Goal: Information Seeking & Learning: Learn about a topic

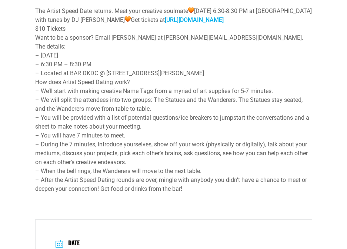
scroll to position [408, 0]
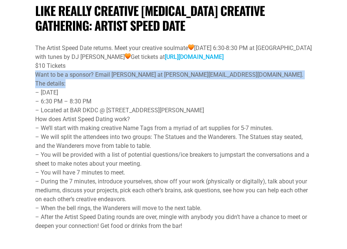
drag, startPoint x: 216, startPoint y: 74, endPoint x: 211, endPoint y: 92, distance: 19.1
click at [211, 92] on div "The Artist Speed Date returns. Meet your creative soulmate [DATE] 6:30-8:30 PM …" at bounding box center [173, 137] width 277 height 187
click at [211, 92] on div "The details: – [DATE] 6:30 PM – 8:30 PM – Located at BAR DKDC @ [STREET_ADDRESS…" at bounding box center [173, 97] width 277 height 36
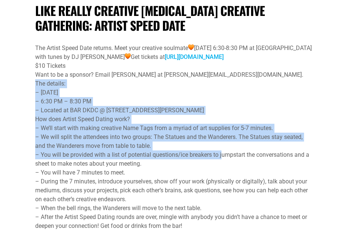
drag, startPoint x: 211, startPoint y: 92, endPoint x: 221, endPoint y: 164, distance: 72.5
click at [221, 164] on div "The Artist Speed Date returns. Meet your creative soulmate [DATE] 6:30-8:30 PM …" at bounding box center [173, 137] width 277 height 187
click at [221, 164] on div "– You will be provided with a list of potential questions/ice breakers to jumps…" at bounding box center [173, 159] width 277 height 18
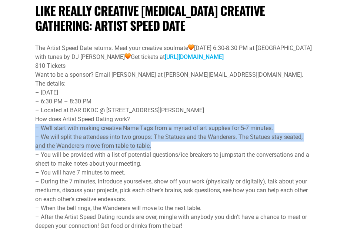
drag, startPoint x: 216, startPoint y: 124, endPoint x: 220, endPoint y: 156, distance: 32.4
click at [220, 156] on div "The Artist Speed Date returns. Meet your creative soulmate [DATE] 6:30-8:30 PM …" at bounding box center [173, 137] width 277 height 187
click at [220, 150] on div "– We will split the attendees into two groups: The Statues and the Wanderers. T…" at bounding box center [173, 142] width 277 height 18
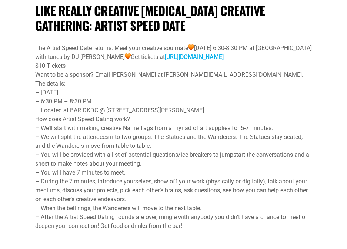
drag, startPoint x: 218, startPoint y: 152, endPoint x: 229, endPoint y: 120, distance: 33.5
click at [229, 120] on div "The Artist Speed Date returns. Meet your creative soulmate [DATE] 6:30-8:30 PM …" at bounding box center [173, 137] width 277 height 187
click at [229, 115] on div "The details: – [DATE] 6:30 PM – 8:30 PM – Located at BAR DKDC @ [STREET_ADDRESS…" at bounding box center [173, 97] width 277 height 36
